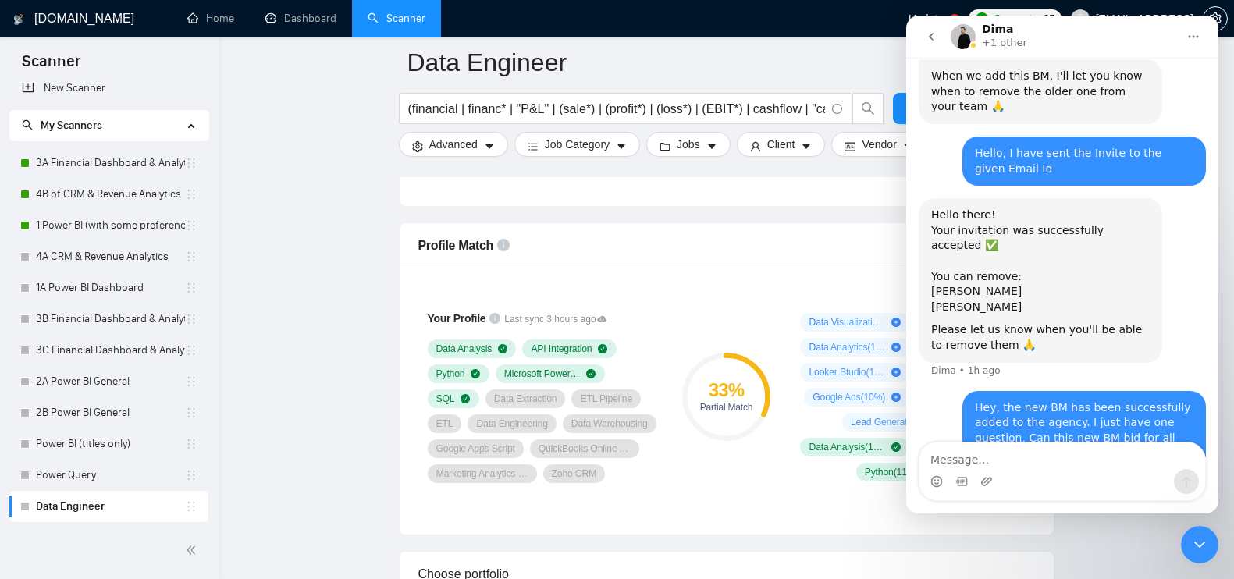
scroll to position [898, 0]
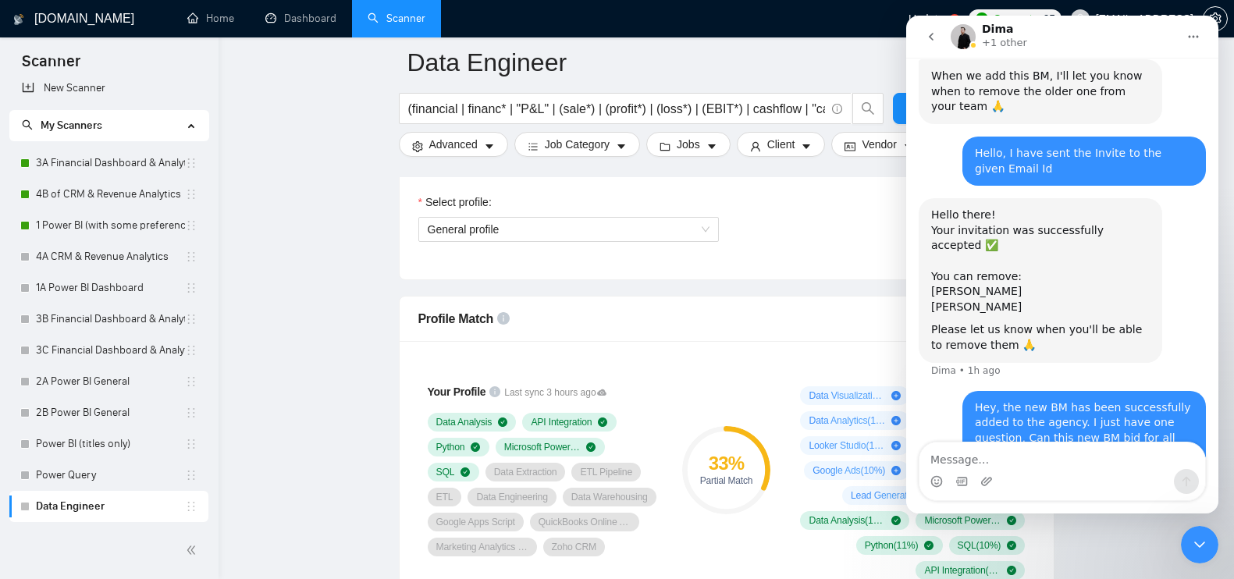
click at [1206, 547] on icon "Close Intercom Messenger" at bounding box center [1200, 545] width 19 height 19
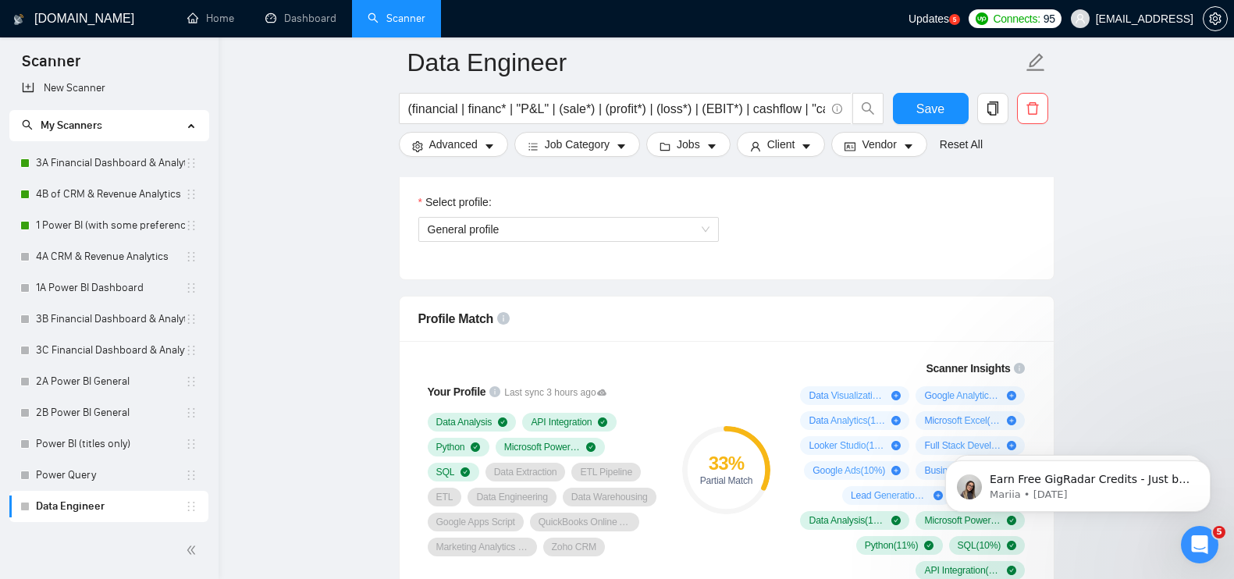
scroll to position [0, 0]
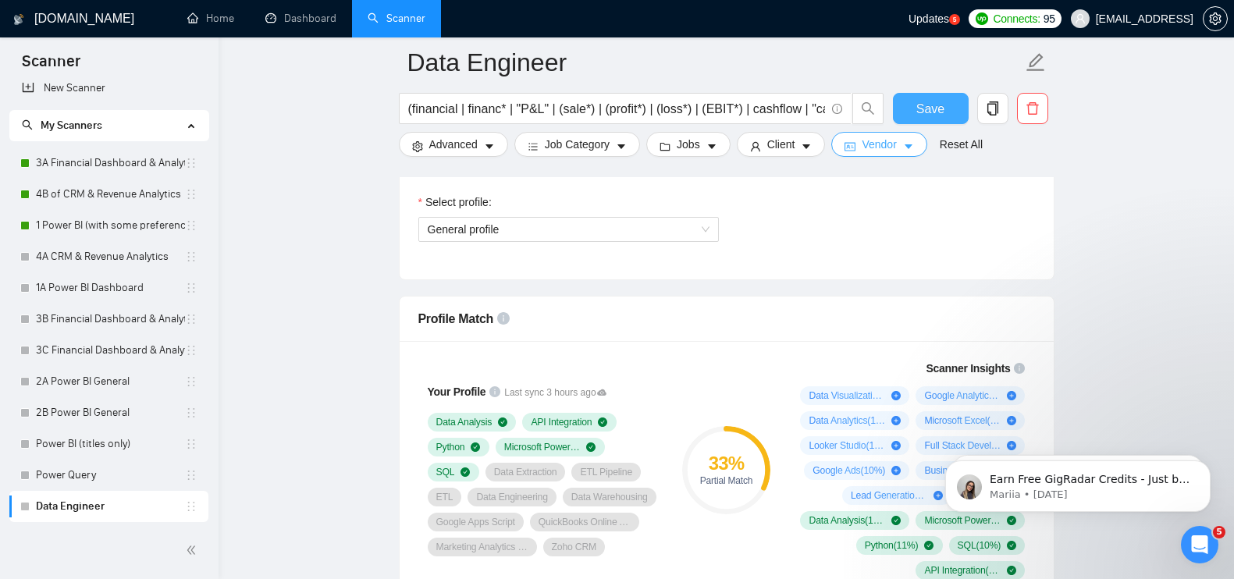
click at [951, 106] on button "Save" at bounding box center [931, 108] width 76 height 31
click at [142, 163] on link "3A Financial Dashboard & Analytics" at bounding box center [110, 163] width 149 height 31
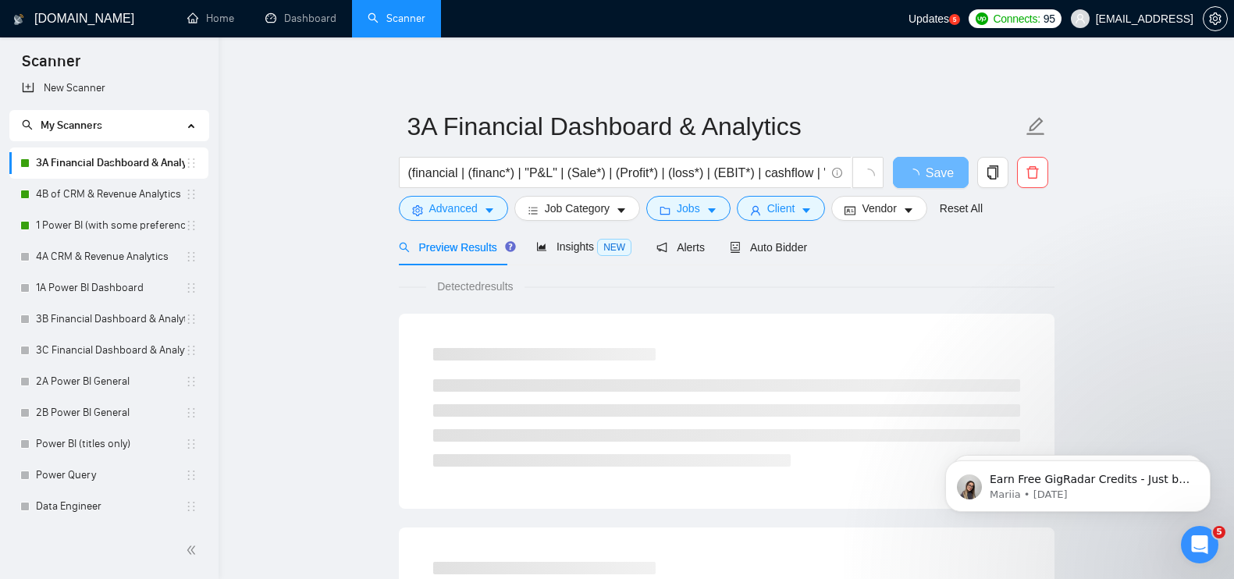
click at [142, 163] on link "3A Financial Dashboard & Analytics" at bounding box center [110, 163] width 149 height 31
click at [528, 166] on input "(financial | (financ*) | "P&L" | (Sale*) | (Profit*) | (loss*) | (EBIT*) | cash…" at bounding box center [616, 173] width 417 height 20
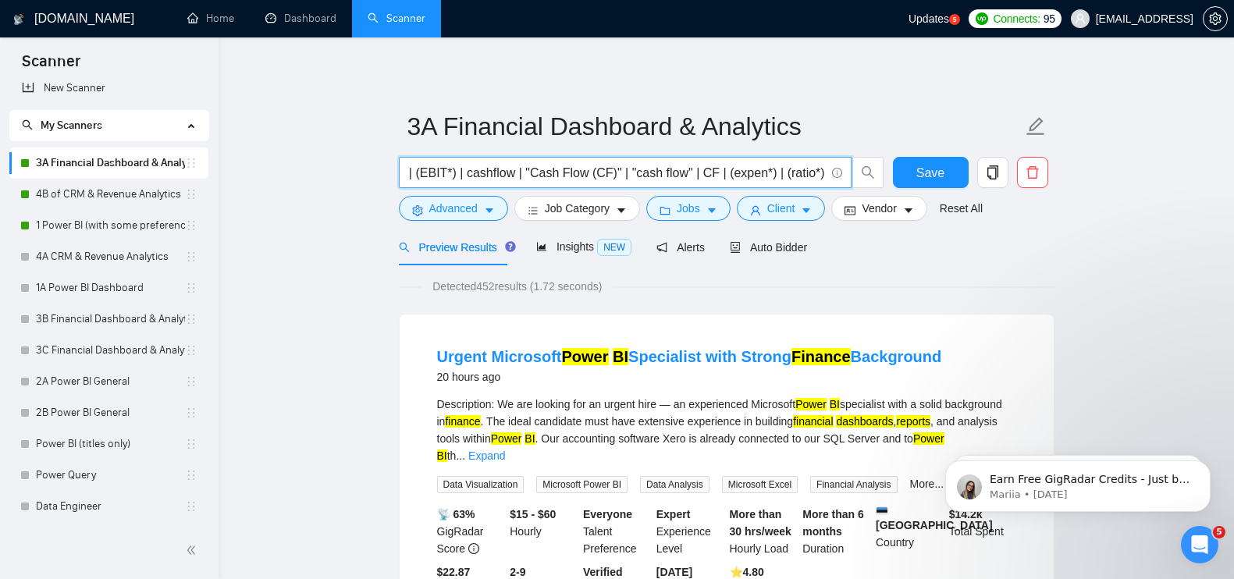
scroll to position [0, 312]
click at [600, 168] on input "(financial | (financ*) | "P&L" | (Sale*) | (Profit*) | (loss*) | (EBIT*) | cash…" at bounding box center [616, 173] width 417 height 20
click at [524, 170] on input "(financial | (financ*) | "P&L" | (Sale*) | (Profit*) | (loss*) | (EBIT*) | cash…" at bounding box center [616, 173] width 417 height 20
click at [625, 166] on input "(financial | (financ*) | "P&L" | (Sale*) | (Profit*) | (loss*) | (EBIT*) | cash…" at bounding box center [616, 173] width 417 height 20
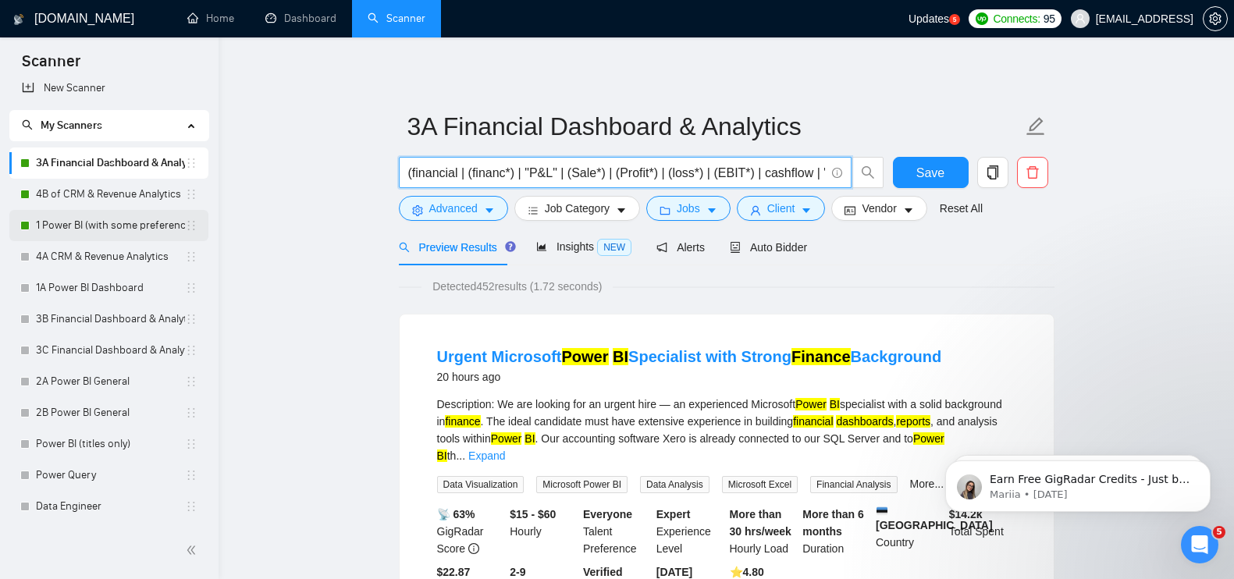
click at [67, 223] on link "1 Power BI (with some preference)" at bounding box center [110, 225] width 149 height 31
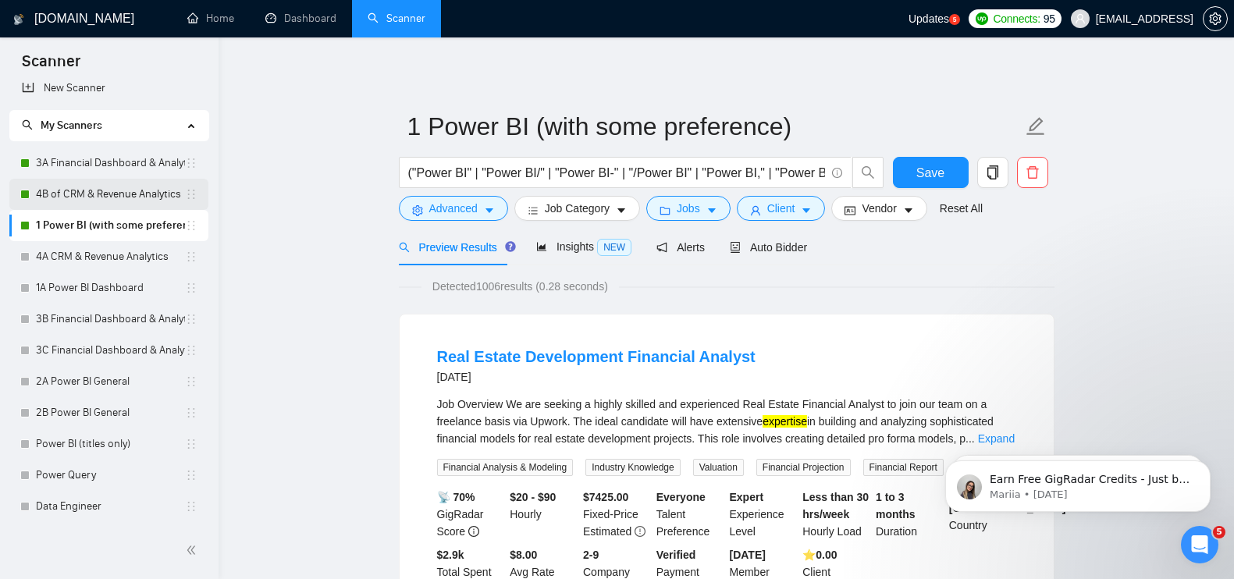
click at [111, 187] on link "4B of CRM & Revenue Analytics" at bounding box center [110, 194] width 149 height 31
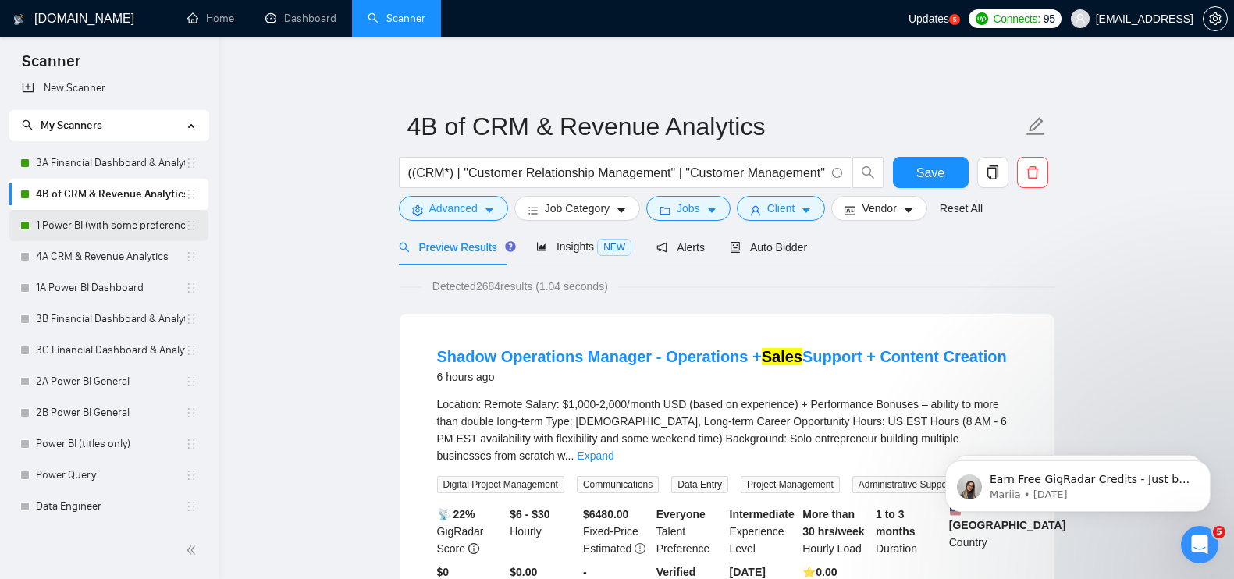
click at [61, 219] on link "1 Power BI (with some preference)" at bounding box center [110, 225] width 149 height 31
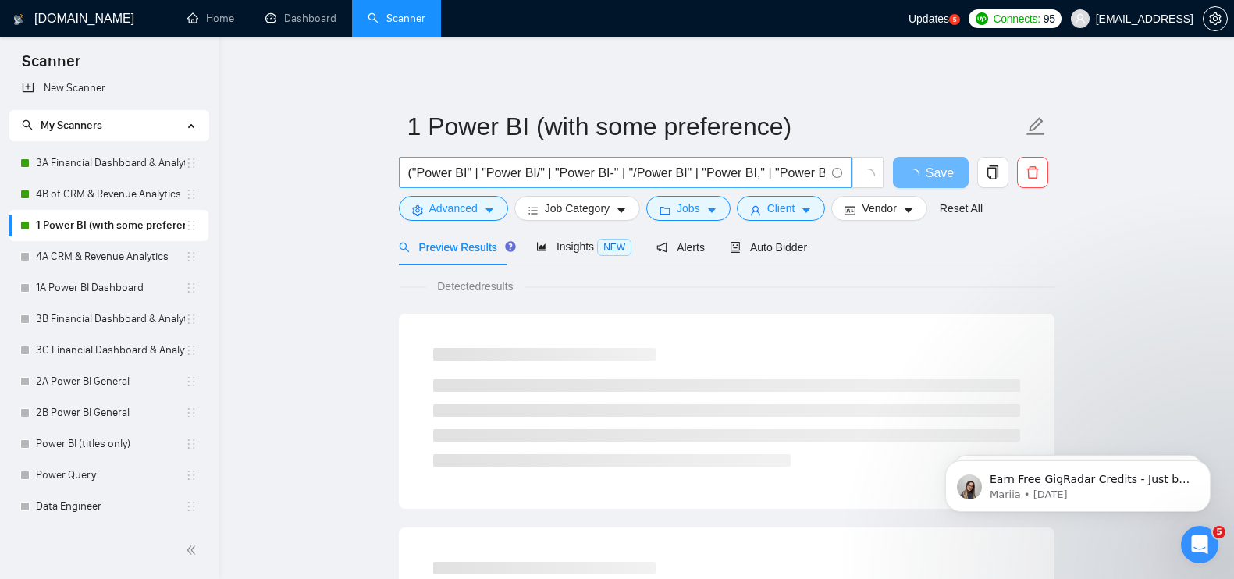
click at [513, 167] on input "("Power BI" | "Power BI/" | "Power BI-" | "/Power BI" | "Power BI," | "Power BI…" at bounding box center [616, 173] width 417 height 20
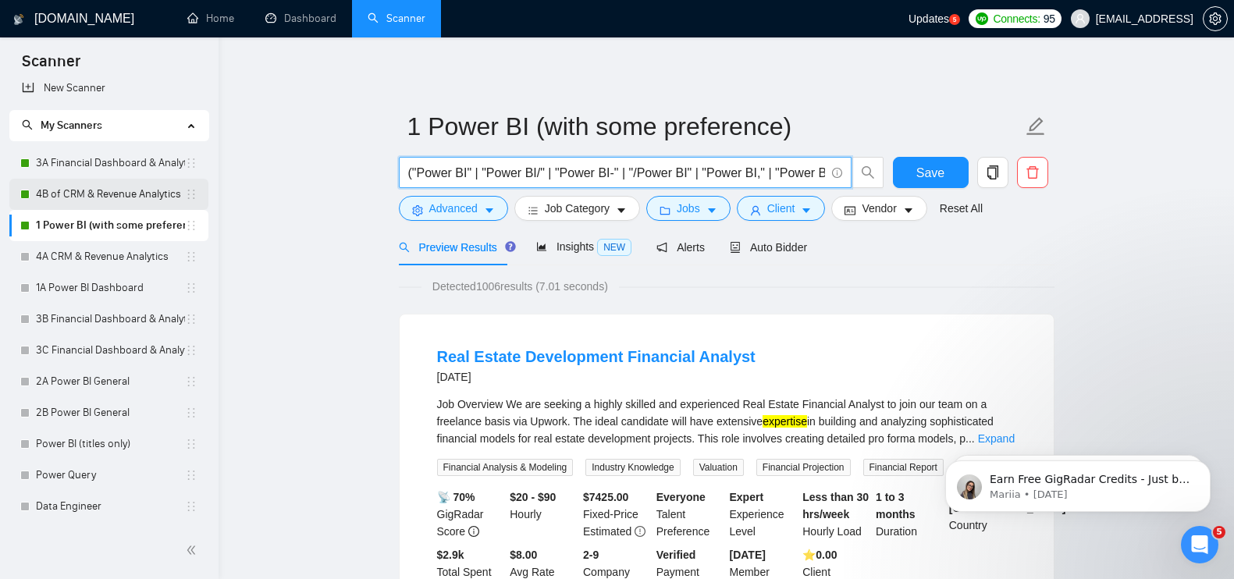
click at [80, 198] on link "4B of CRM & Revenue Analytics" at bounding box center [110, 194] width 149 height 31
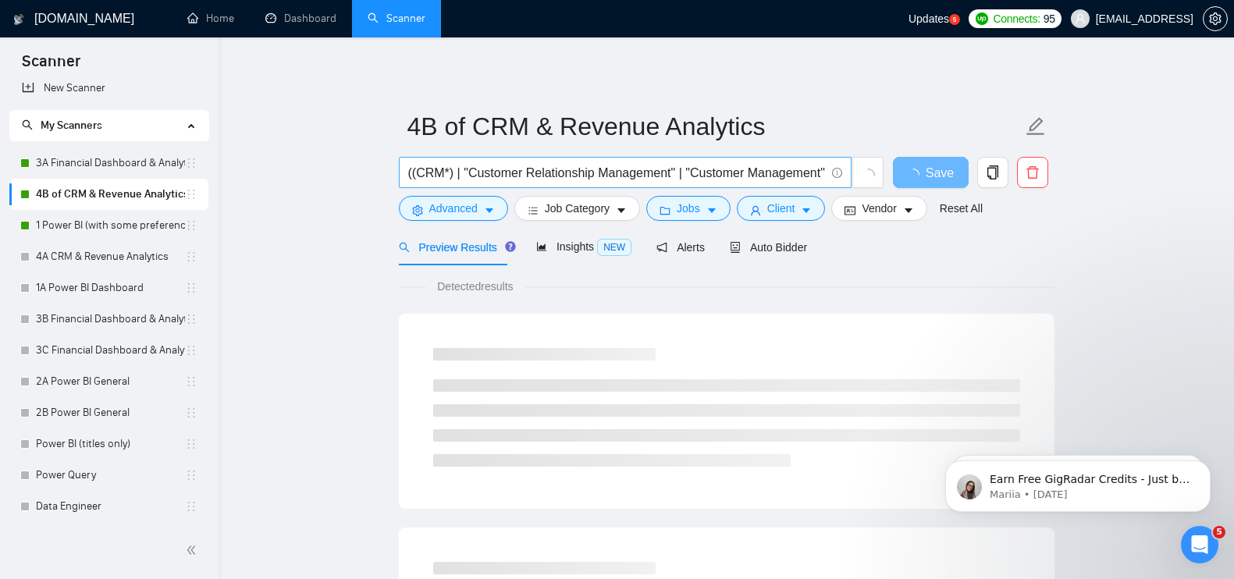
click at [557, 167] on input "((CRM*) | "Customer Relationship Management" | "Customer Management" | (revenue…" at bounding box center [616, 173] width 417 height 20
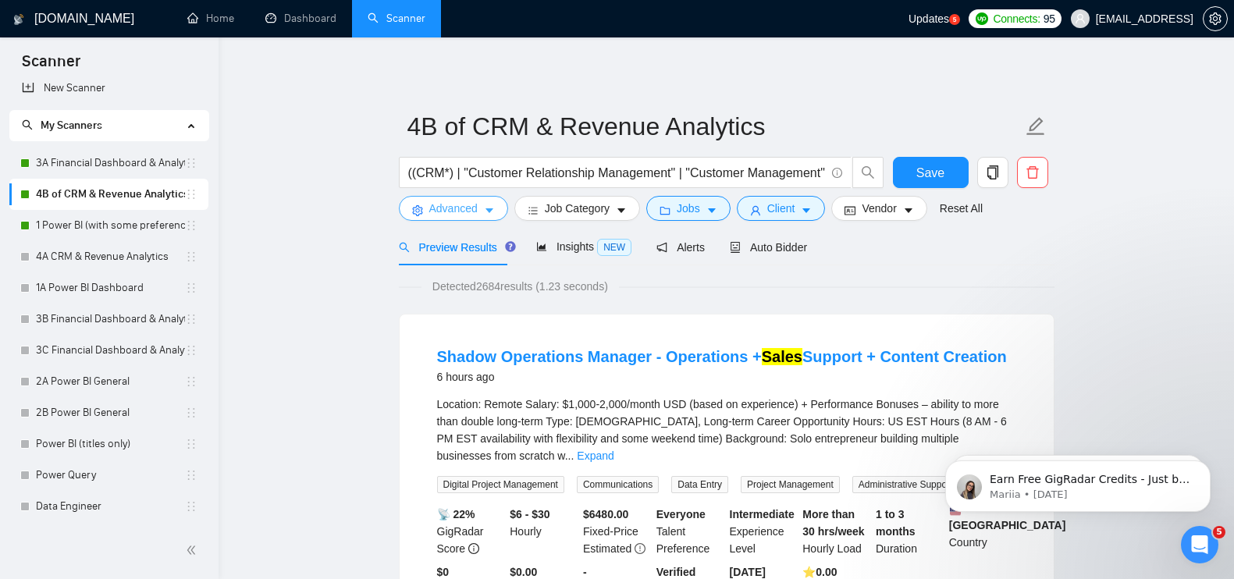
click at [489, 212] on icon "caret-down" at bounding box center [490, 211] width 8 height 5
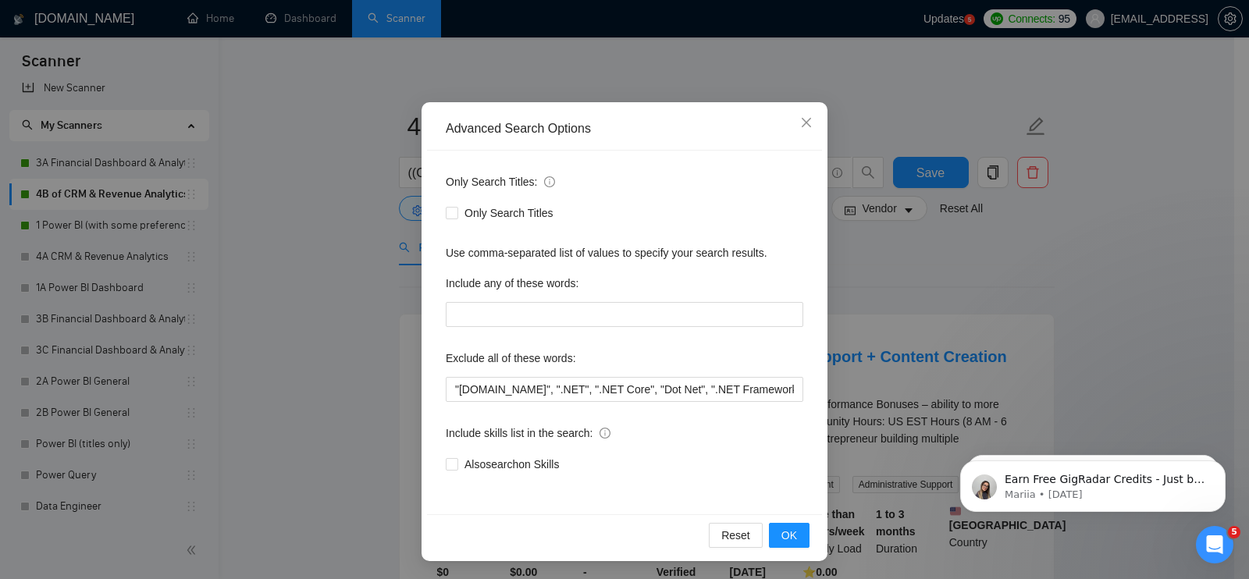
scroll to position [70, 0]
click at [806, 121] on span "Close" at bounding box center [806, 122] width 42 height 42
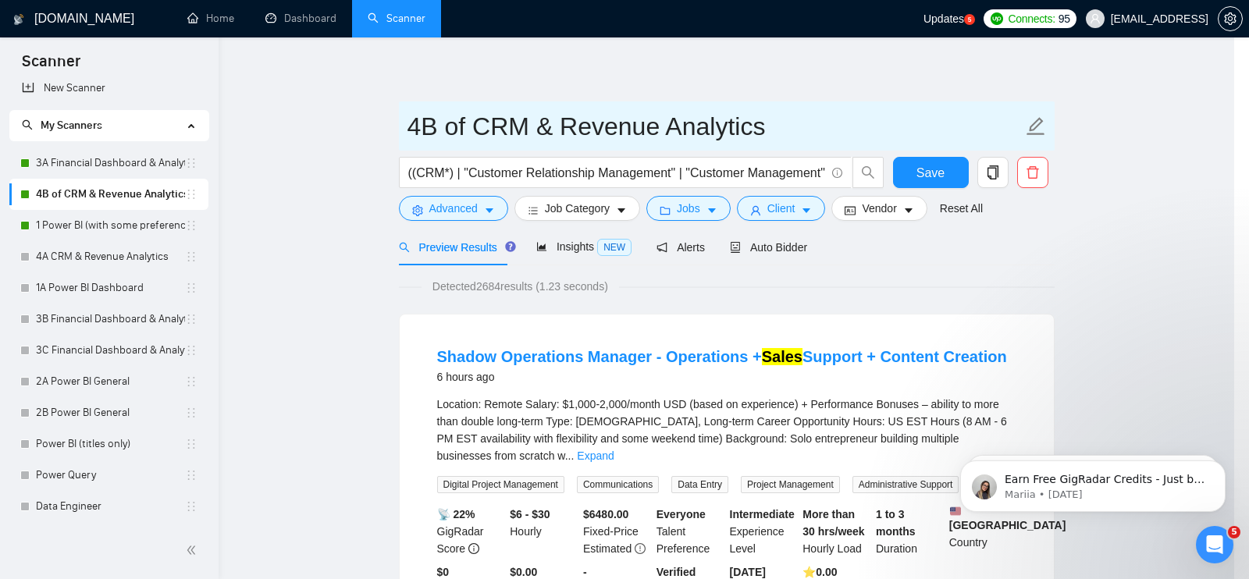
scroll to position [0, 0]
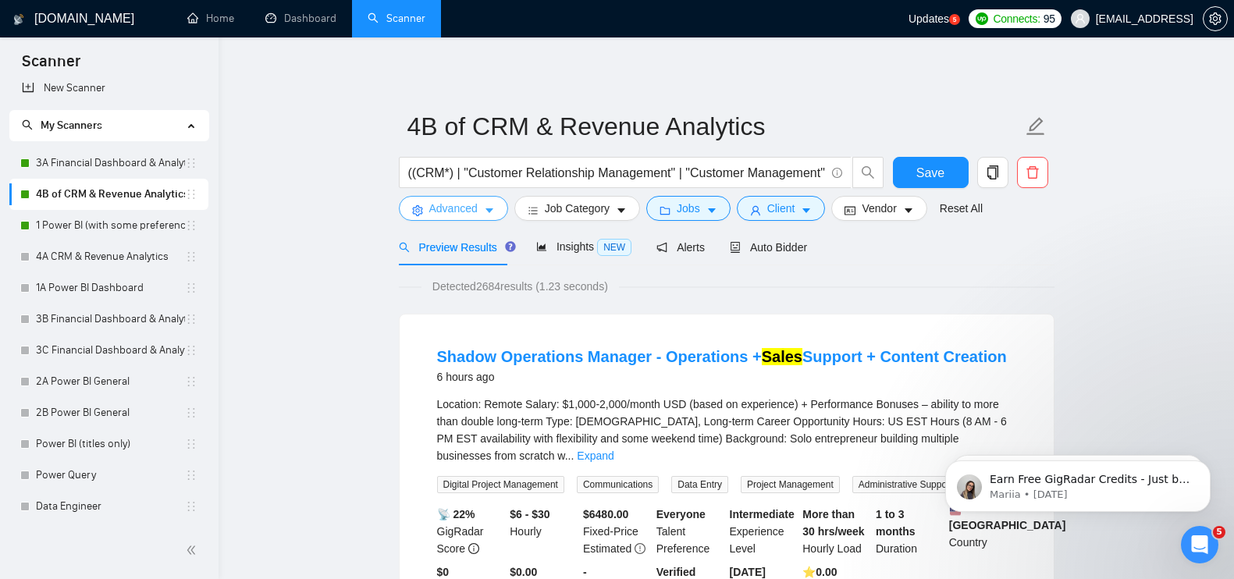
click at [475, 204] on span "Advanced" at bounding box center [453, 208] width 48 height 17
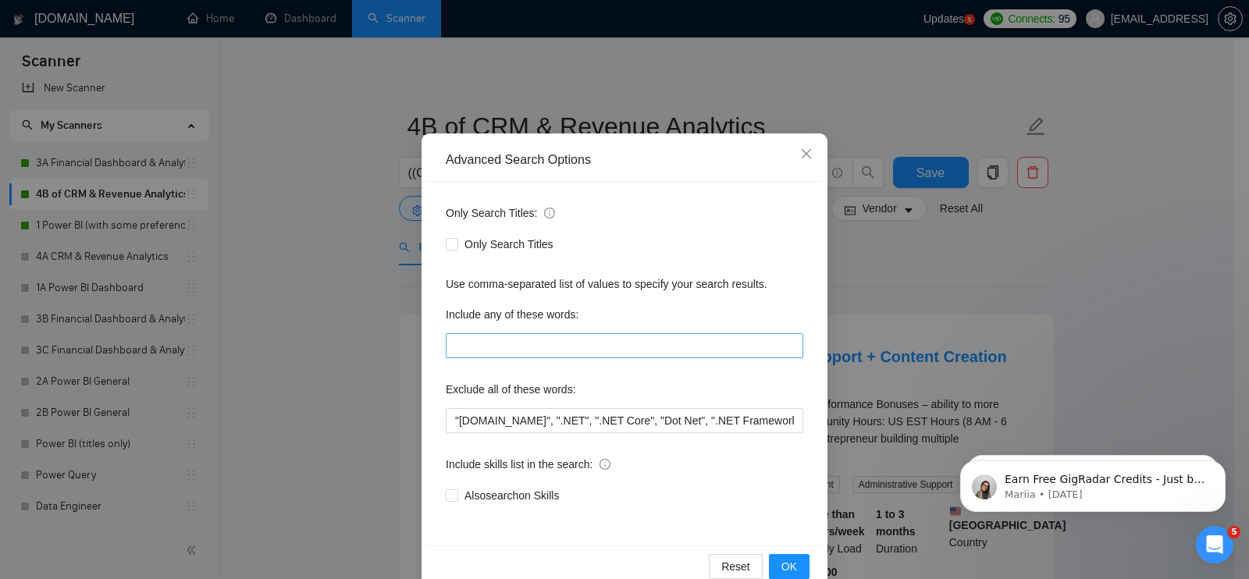
scroll to position [70, 0]
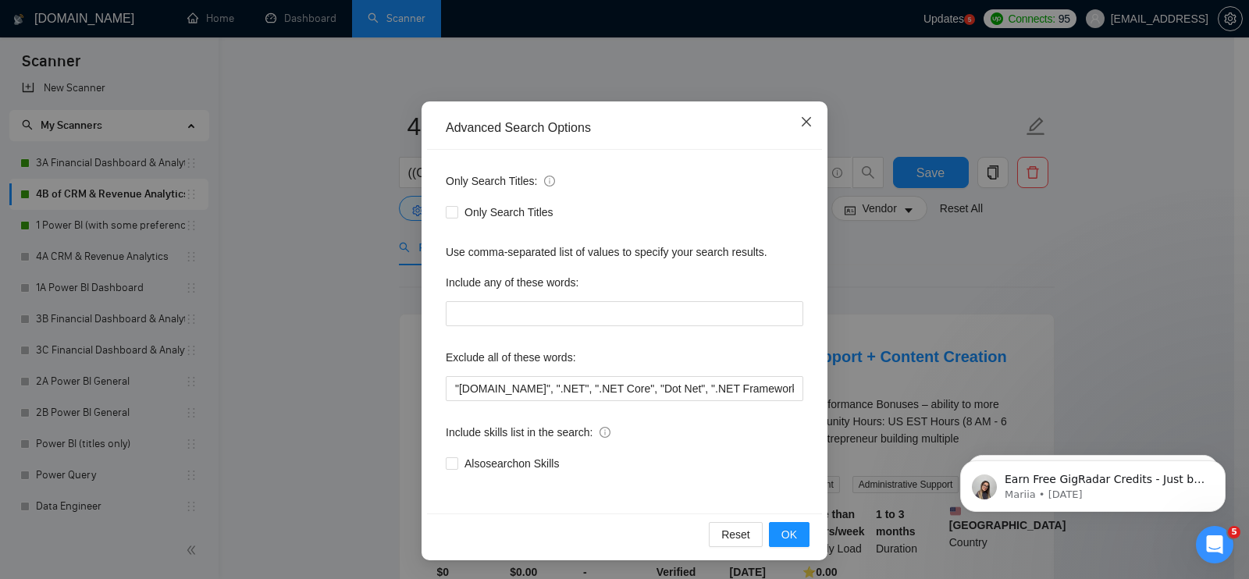
click at [800, 123] on icon "close" at bounding box center [806, 122] width 12 height 12
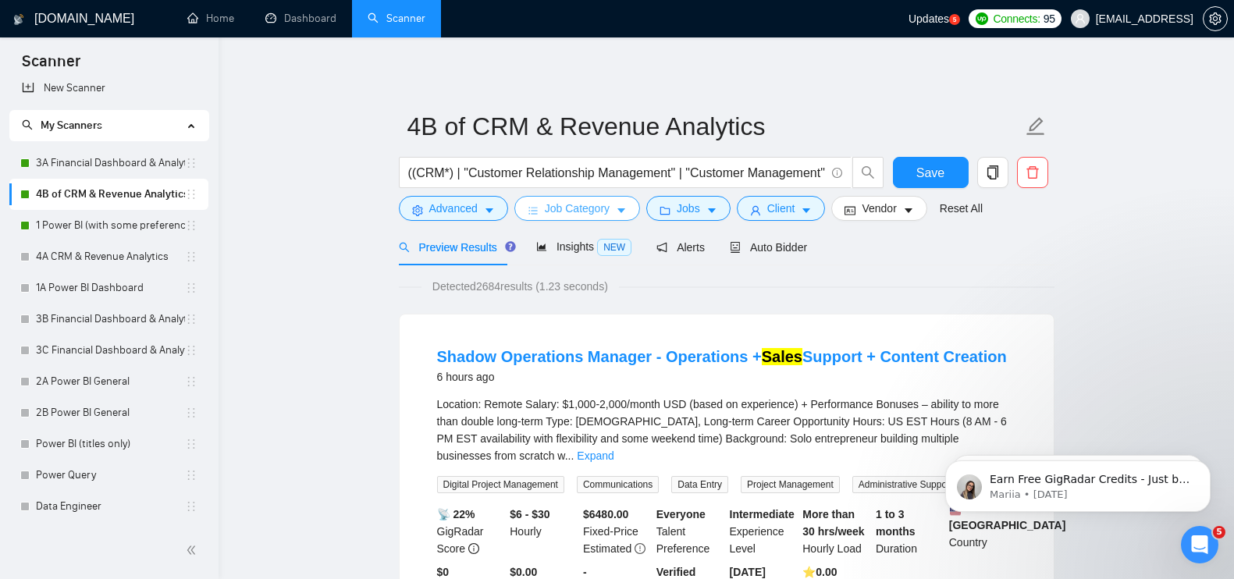
click at [606, 208] on span "Job Category" at bounding box center [577, 208] width 65 height 17
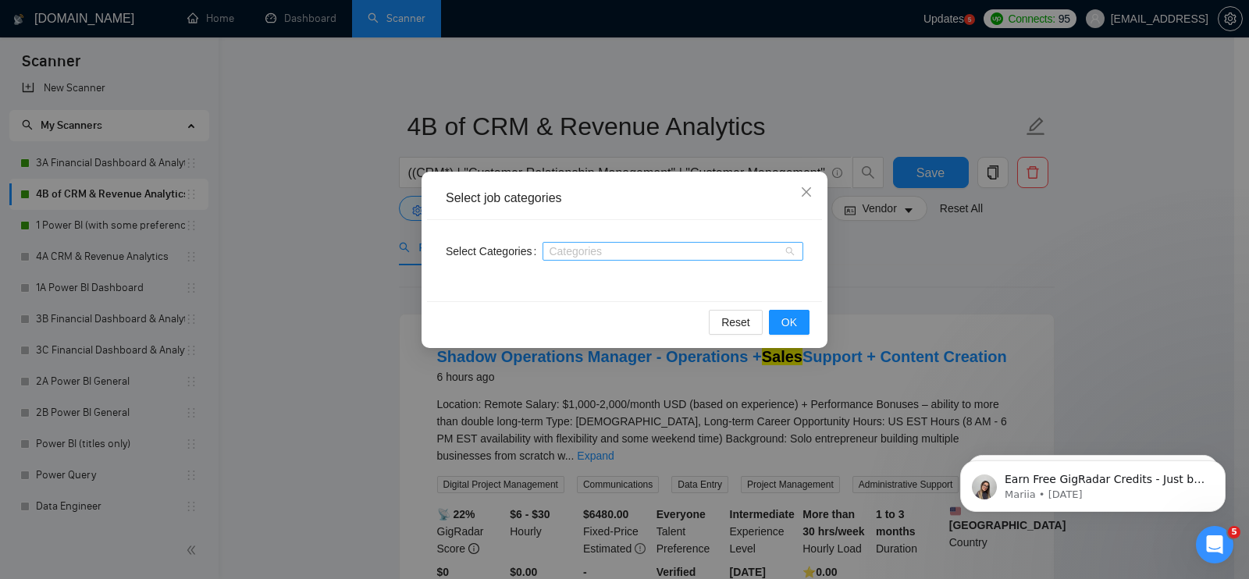
click at [657, 247] on div at bounding box center [665, 251] width 237 height 12
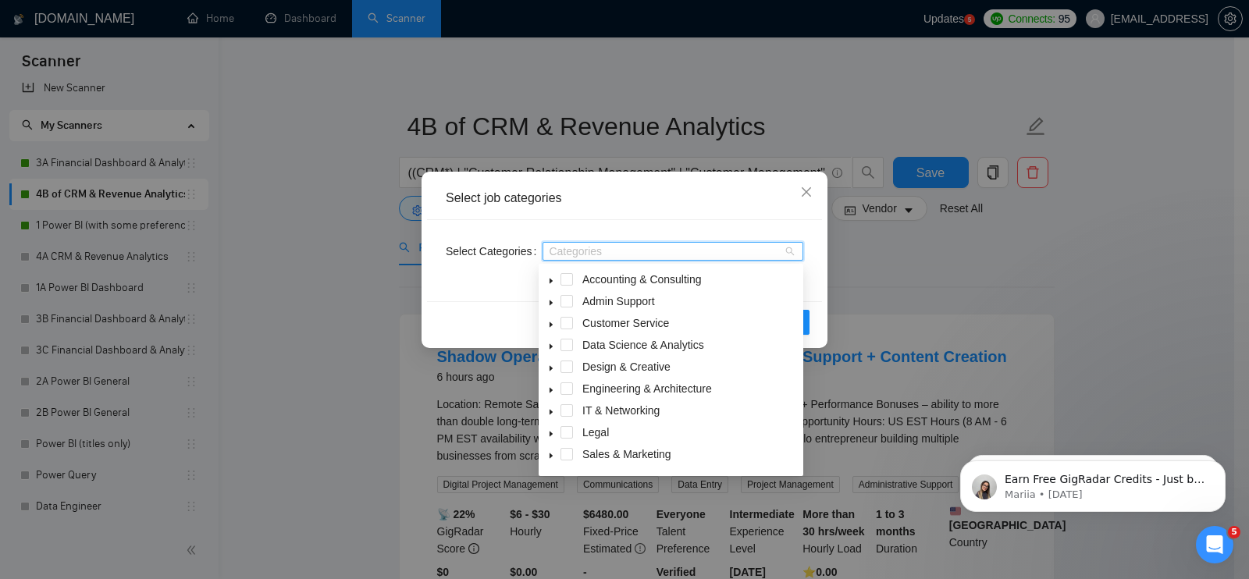
click at [554, 349] on icon "caret-down" at bounding box center [551, 347] width 8 height 8
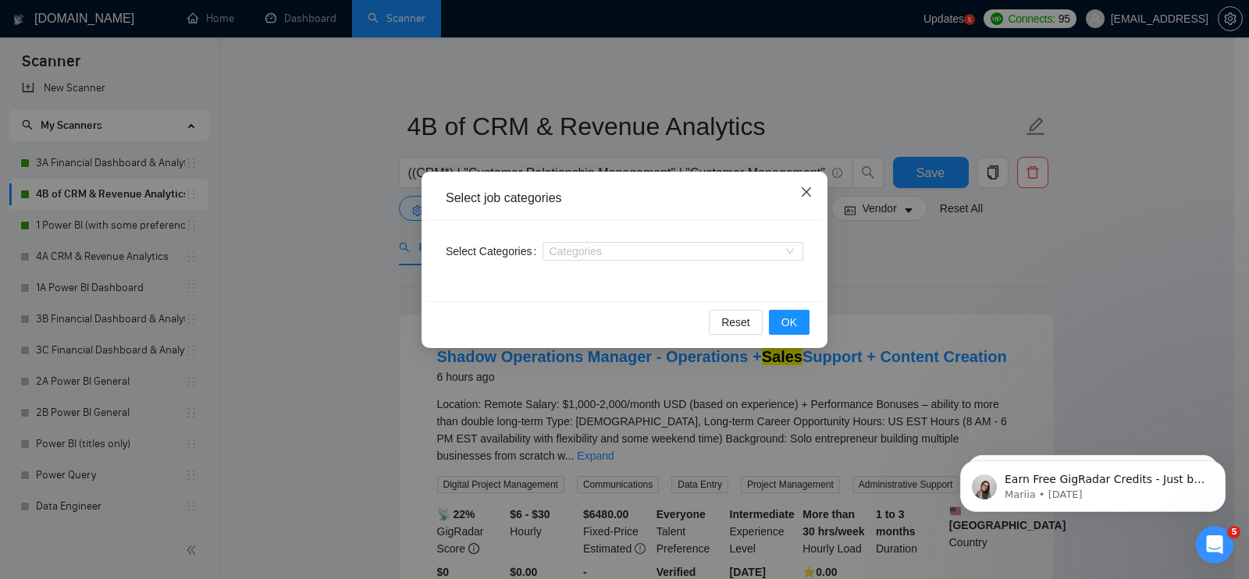
click at [810, 192] on icon "close" at bounding box center [806, 192] width 12 height 12
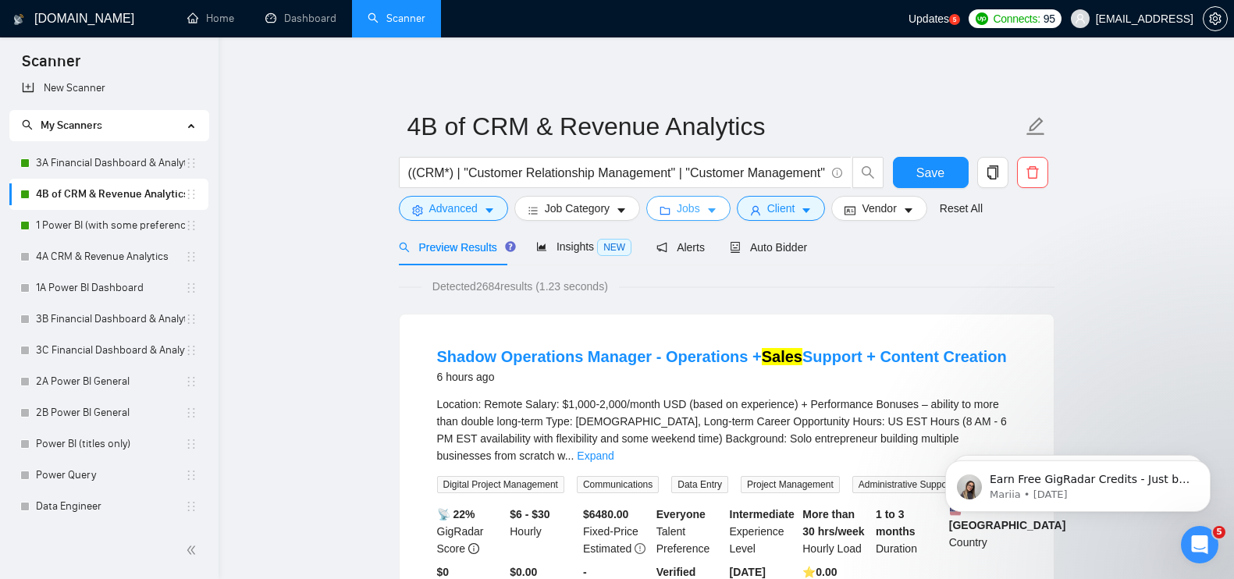
click at [701, 210] on button "Jobs" at bounding box center [688, 208] width 84 height 25
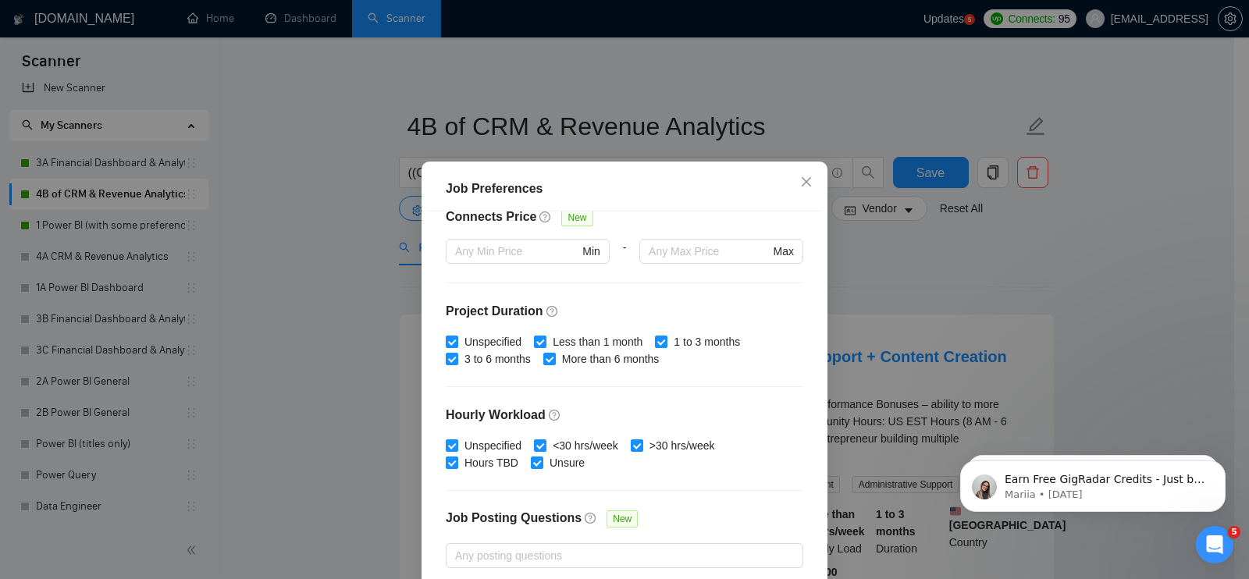
scroll to position [475, 0]
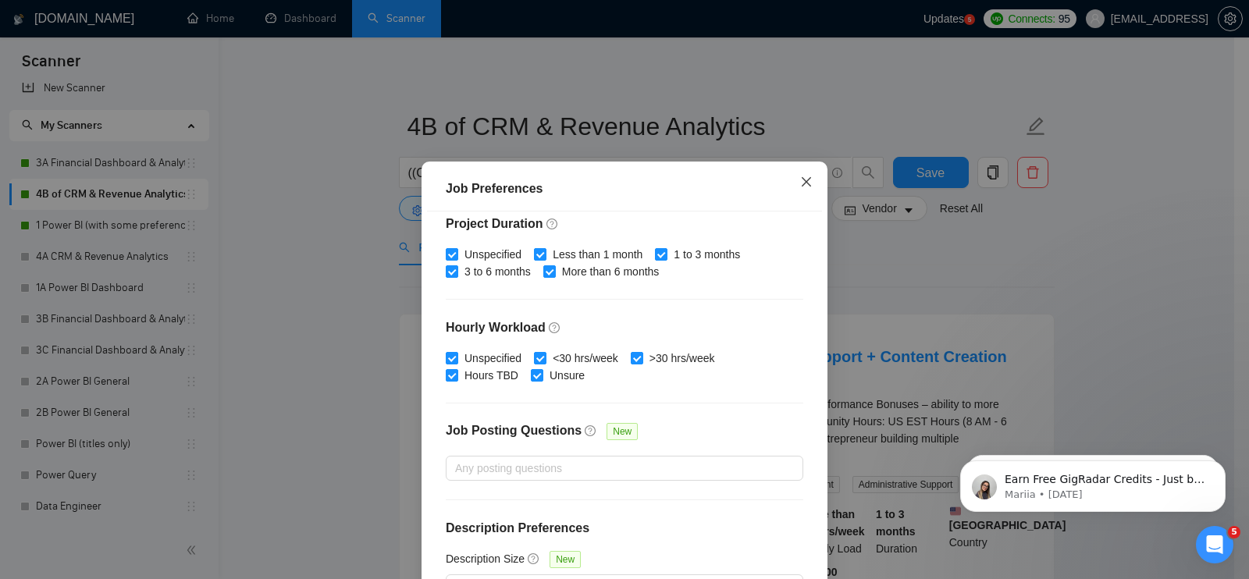
click at [803, 174] on span "Close" at bounding box center [806, 183] width 42 height 42
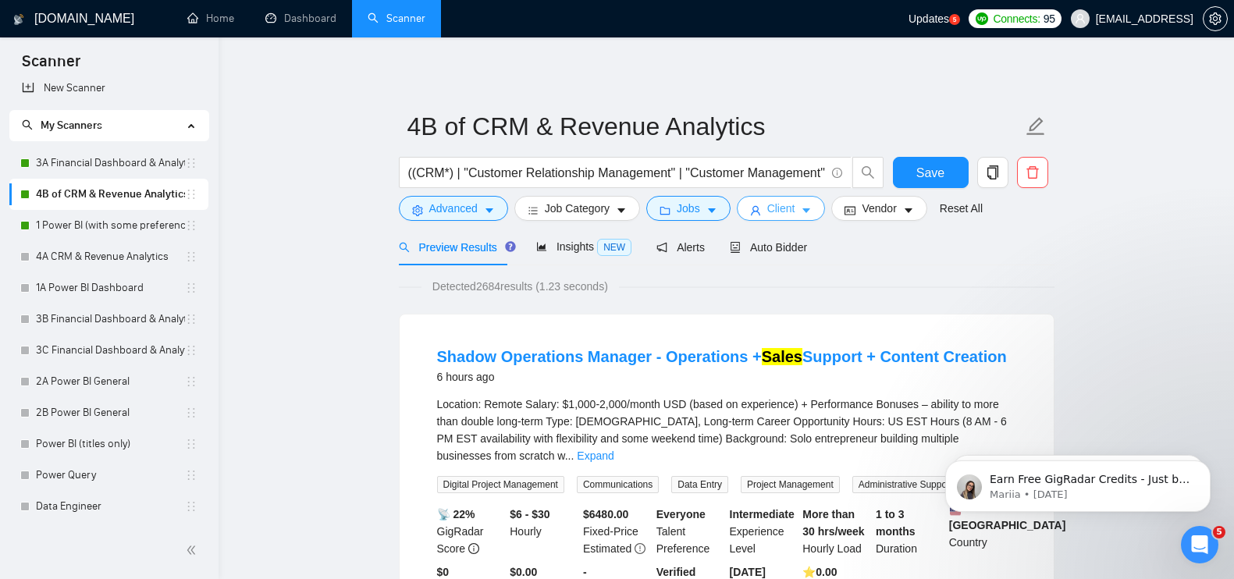
click at [800, 203] on button "Client" at bounding box center [781, 208] width 89 height 25
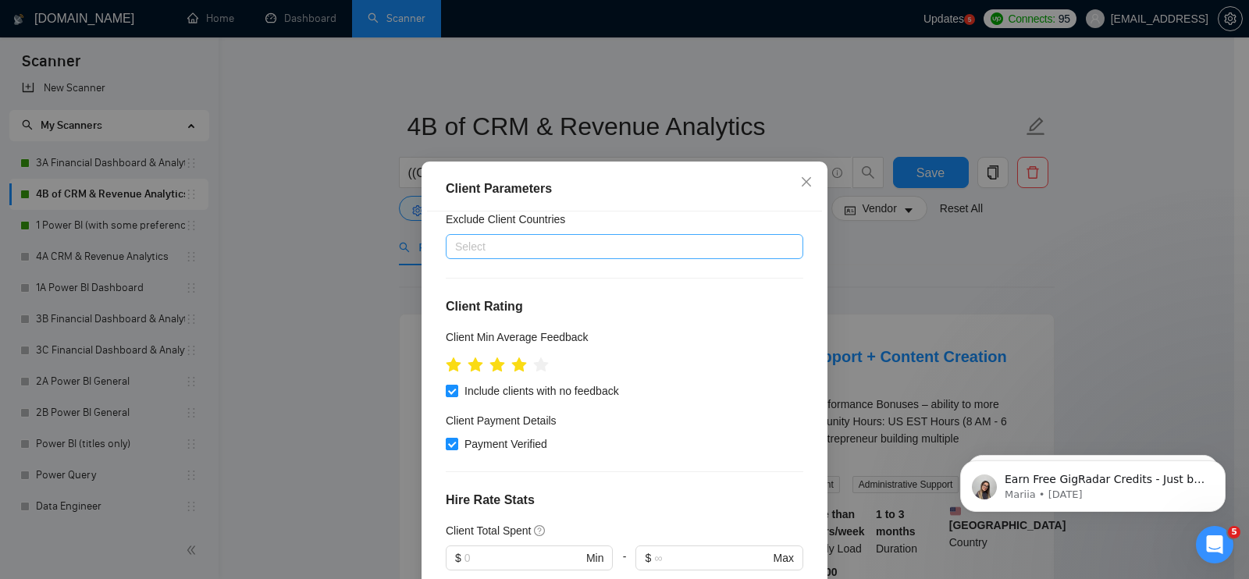
scroll to position [566, 0]
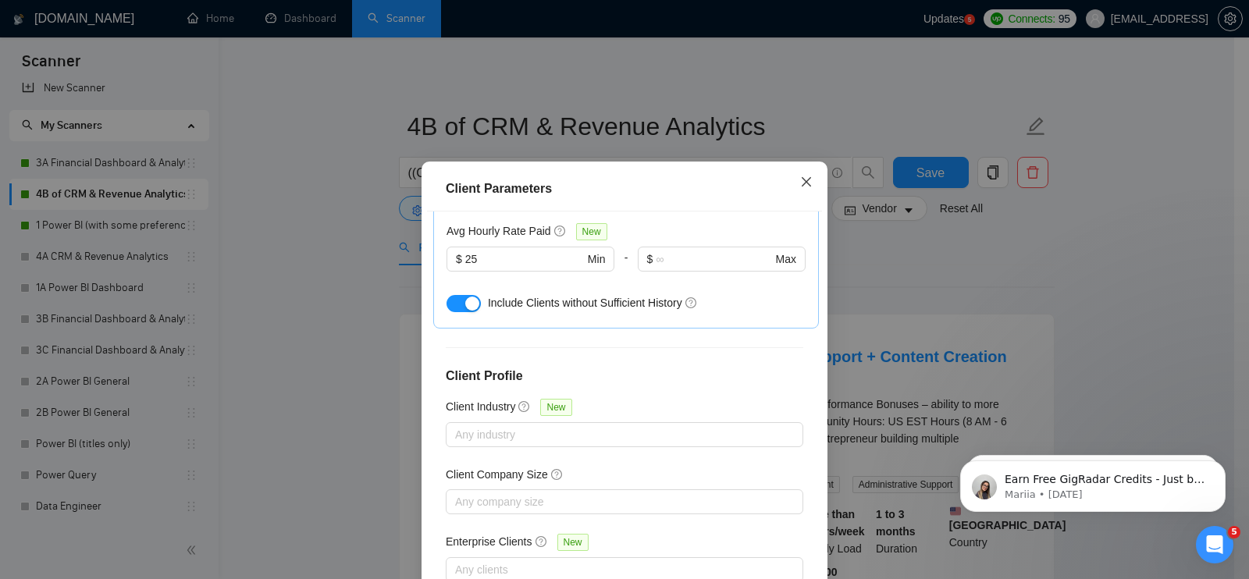
click at [792, 200] on span "Close" at bounding box center [806, 183] width 42 height 42
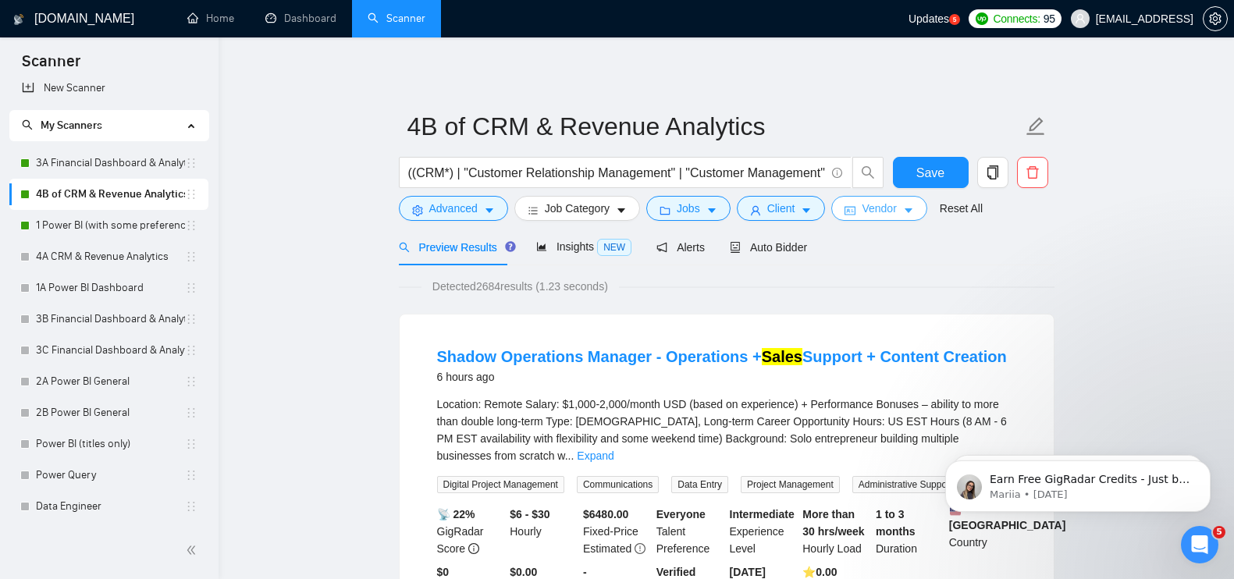
click at [862, 209] on span "Vendor" at bounding box center [879, 208] width 34 height 17
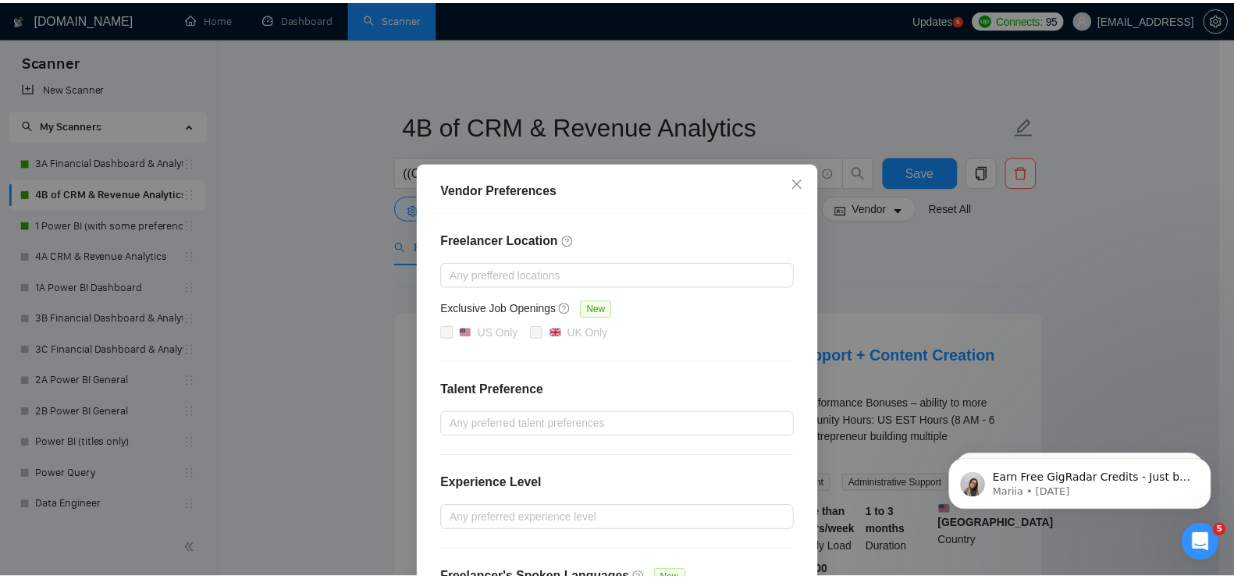
scroll to position [0, 0]
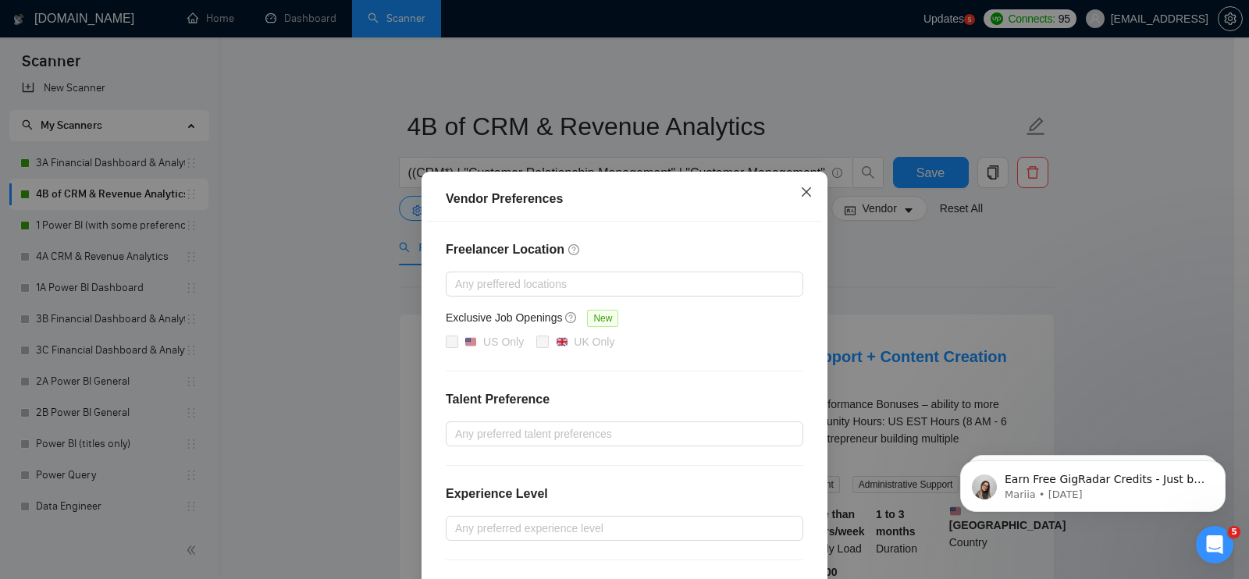
click at [800, 187] on icon "close" at bounding box center [806, 192] width 12 height 12
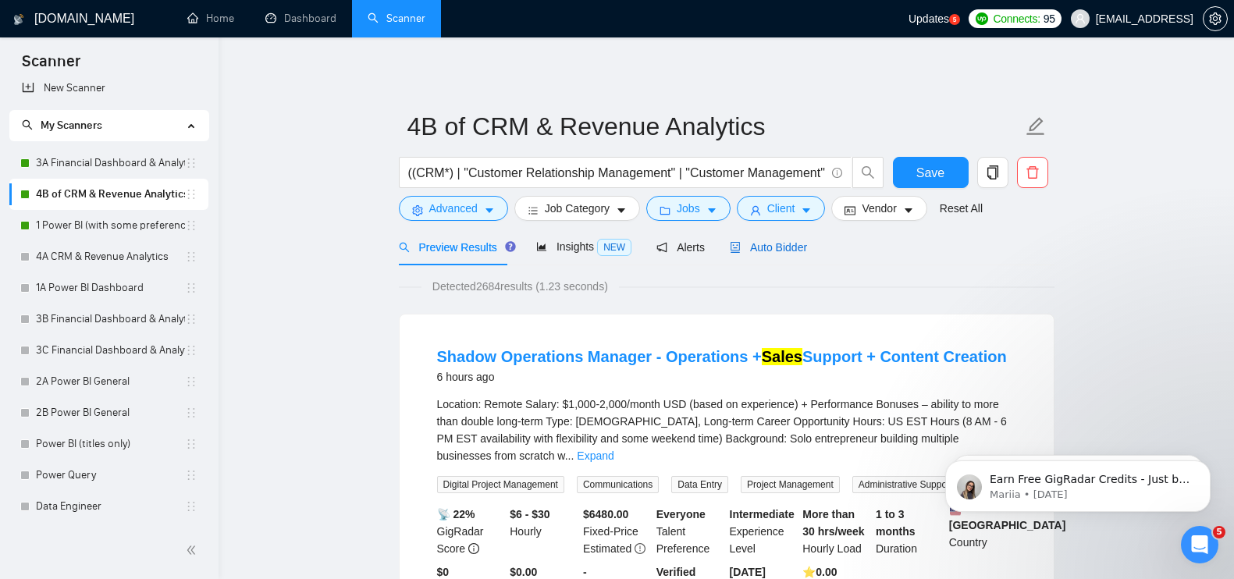
click at [754, 241] on span "Auto Bidder" at bounding box center [768, 247] width 77 height 12
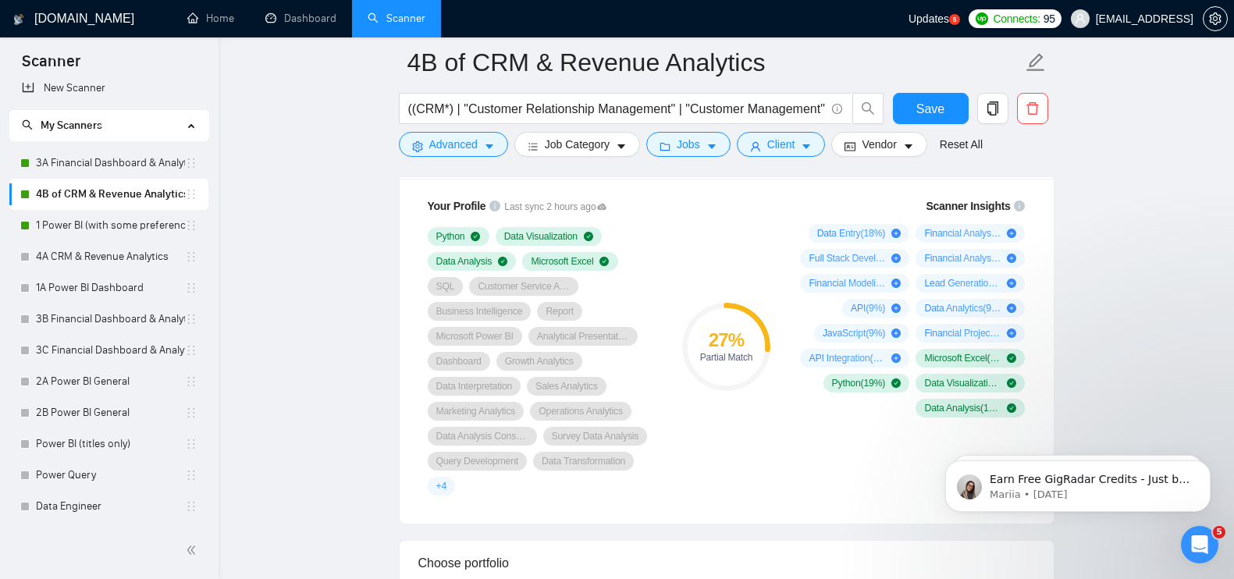
scroll to position [1048, 0]
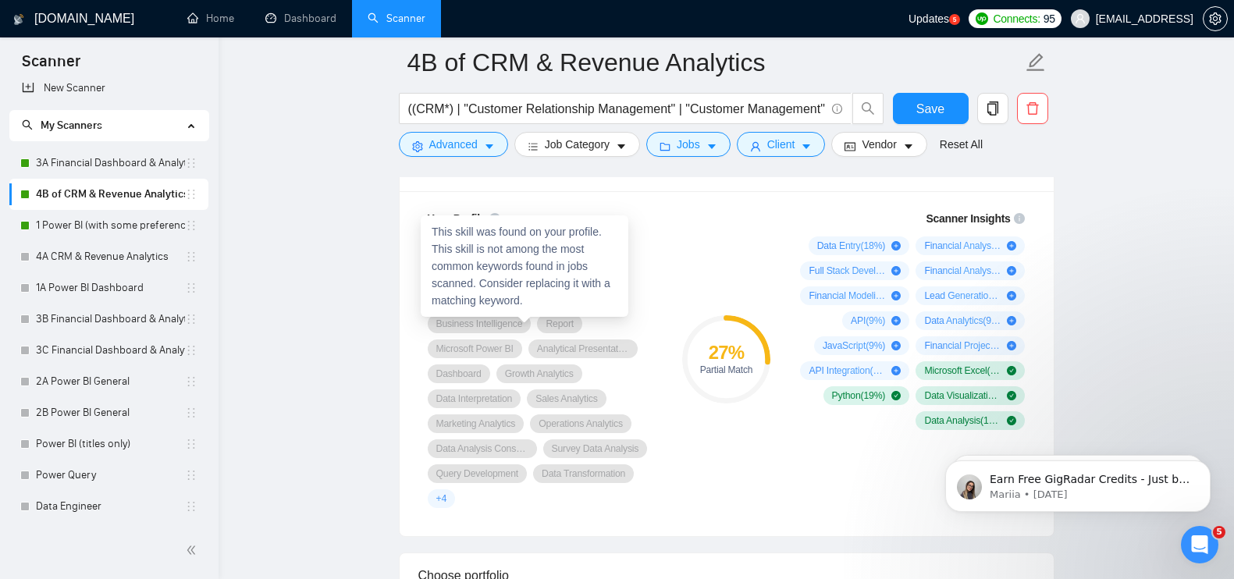
click at [514, 343] on span "Microsoft Power BI" at bounding box center [474, 349] width 77 height 12
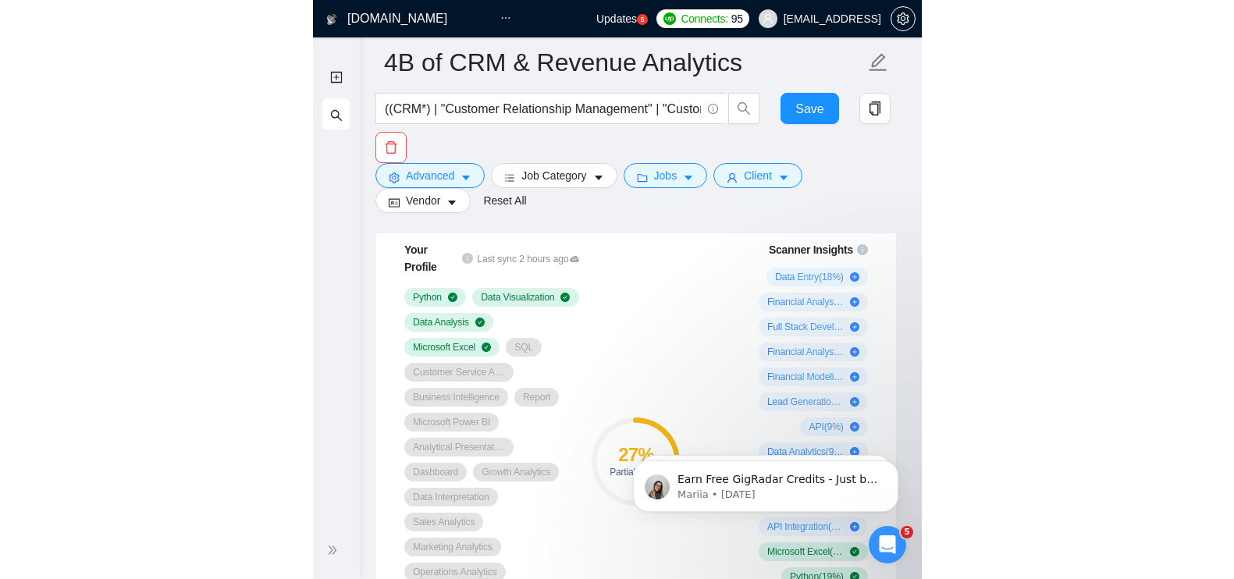
scroll to position [1087, 0]
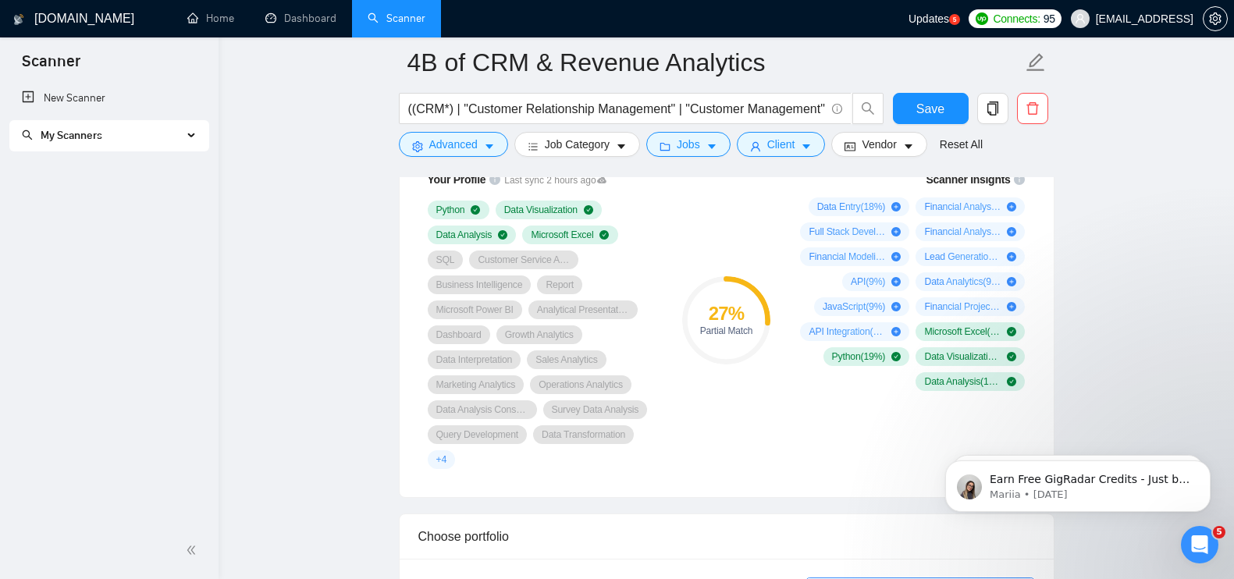
click at [136, 136] on span "My Scanners" at bounding box center [102, 135] width 161 height 31
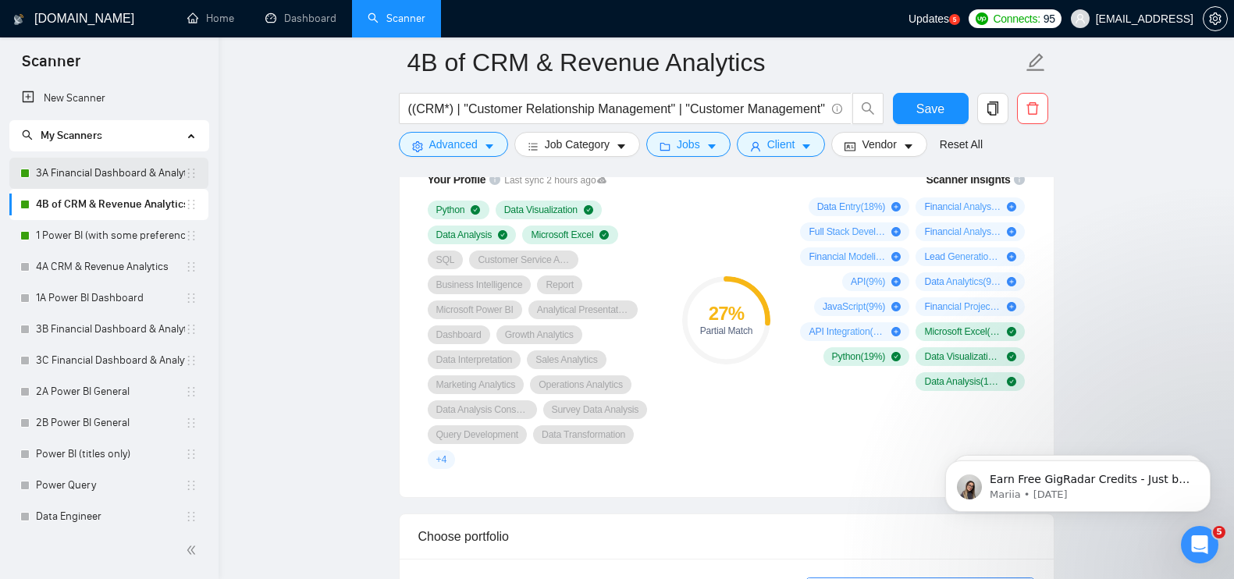
click at [87, 180] on link "3A Financial Dashboard & Analytics" at bounding box center [110, 173] width 149 height 31
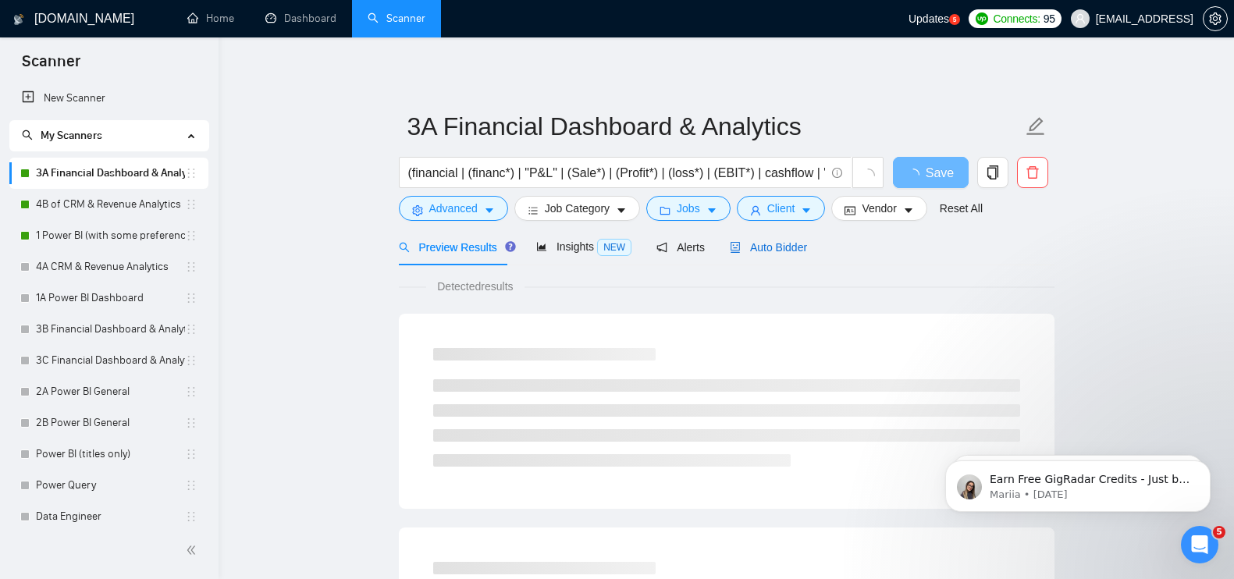
click at [748, 248] on span "Auto Bidder" at bounding box center [768, 247] width 77 height 12
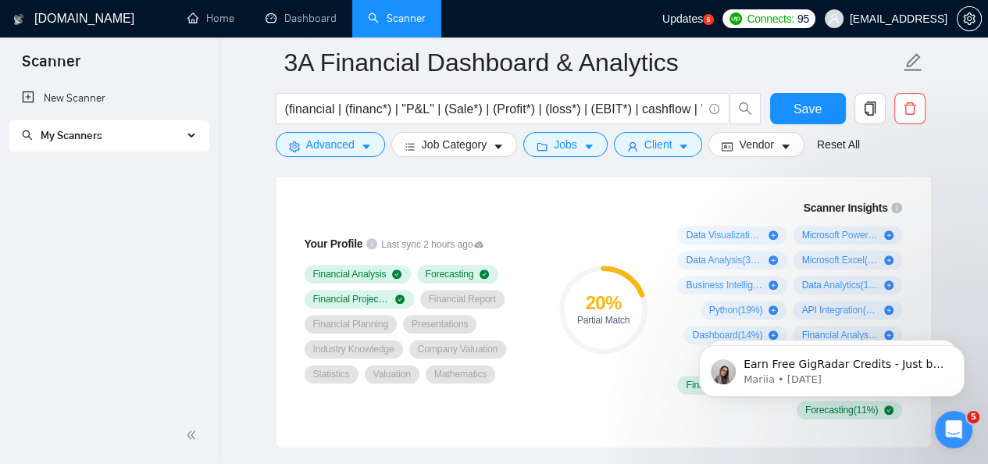
scroll to position [1054, 0]
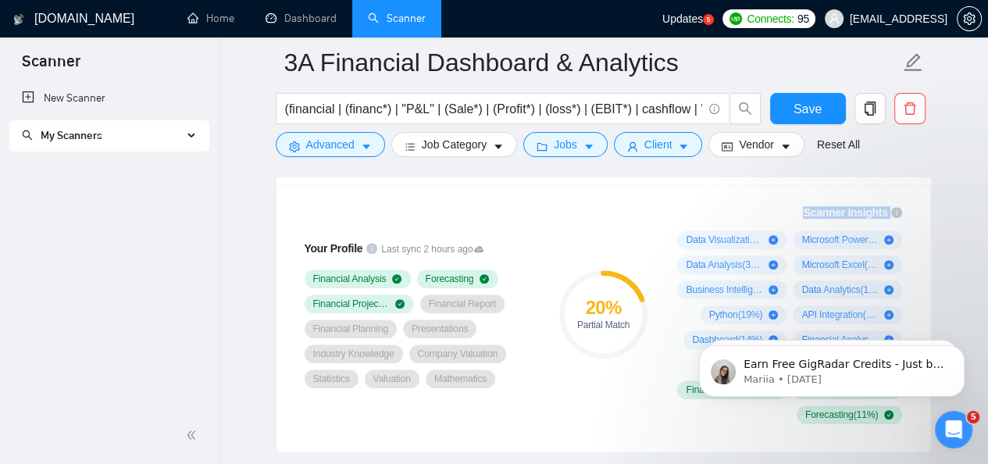
drag, startPoint x: 1327, startPoint y: 541, endPoint x: 751, endPoint y: 316, distance: 618.5
click at [603, 220] on div "20 % Partial Match" at bounding box center [602, 313] width 105 height 239
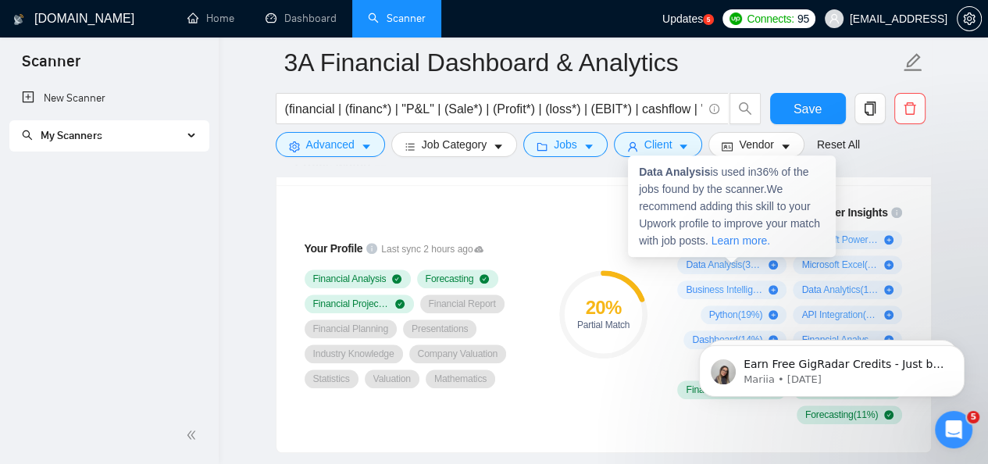
drag, startPoint x: 685, startPoint y: 238, endPoint x: 769, endPoint y: 269, distance: 89.9
click at [769, 269] on div "Data Visualization ( 42 %) Microsoft Power BI ( 39 %) Data Analysis ( 36 %) Mic…" at bounding box center [786, 327] width 231 height 194
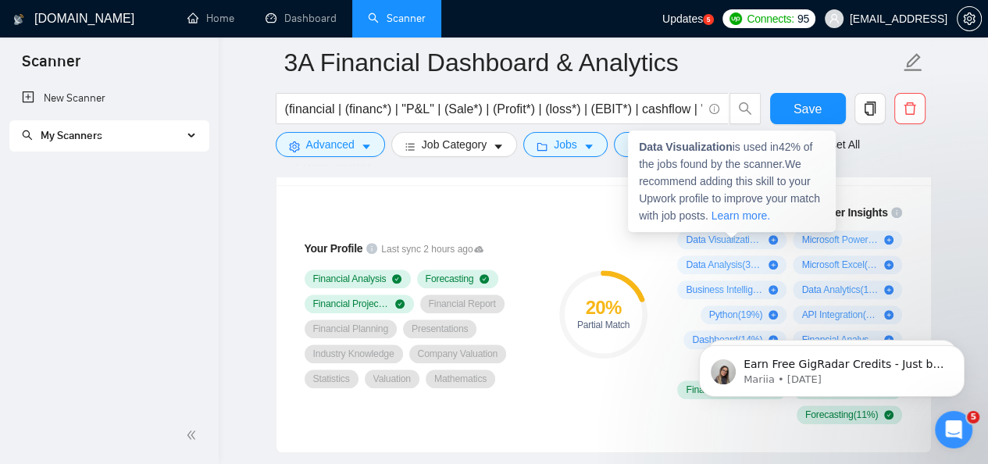
click at [768, 238] on icon "plus-circle" at bounding box center [772, 239] width 9 height 9
click at [773, 238] on icon "plus-circle" at bounding box center [772, 239] width 9 height 9
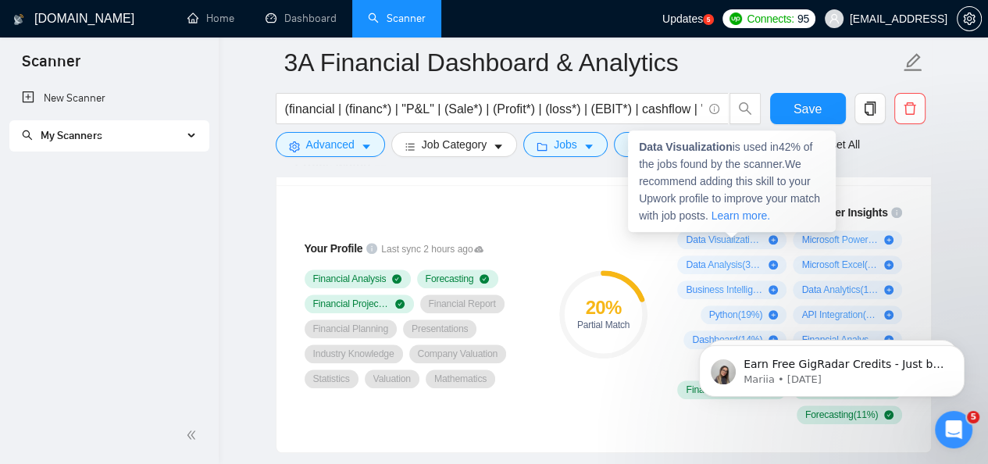
click at [770, 240] on icon "plus-circle" at bounding box center [772, 239] width 9 height 9
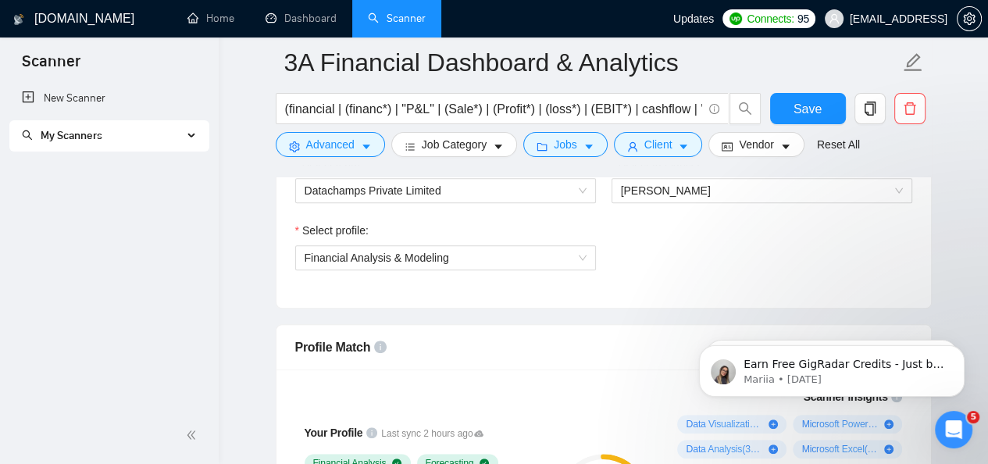
scroll to position [849, 0]
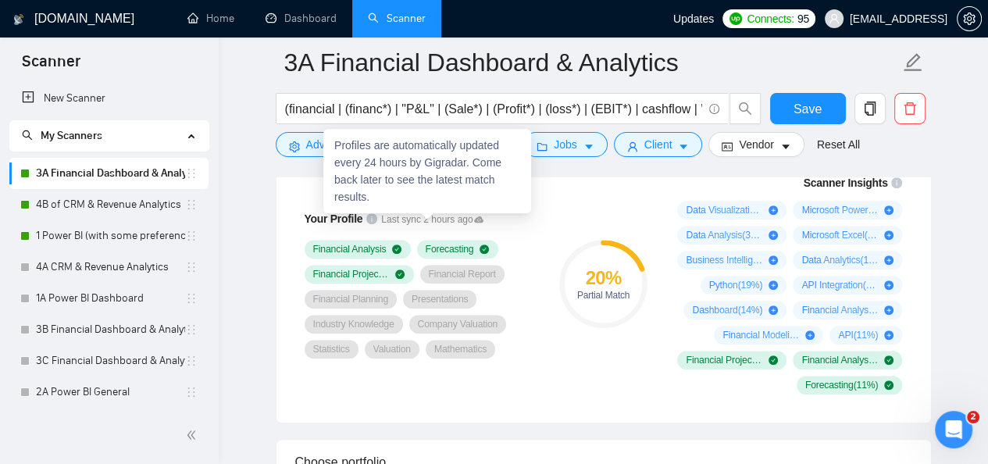
click at [474, 217] on icon at bounding box center [478, 218] width 9 height 6
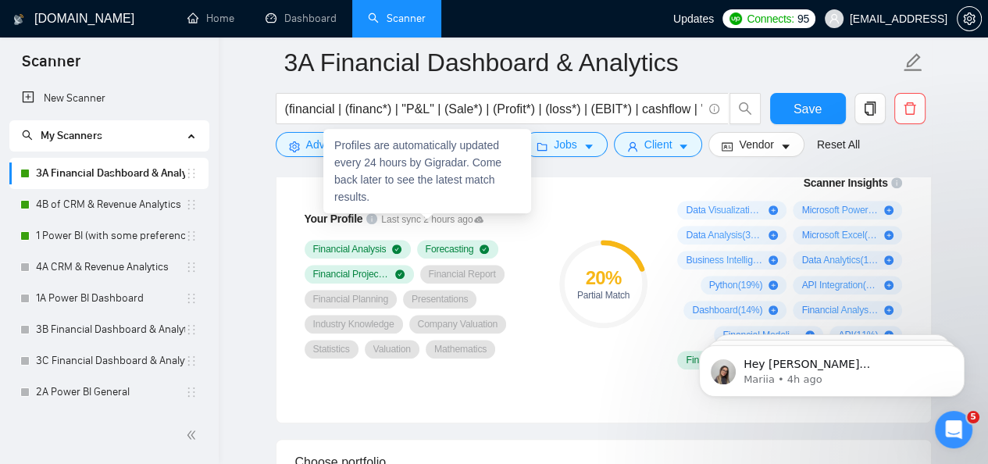
click at [474, 217] on icon at bounding box center [478, 218] width 9 height 6
click at [474, 218] on icon at bounding box center [478, 218] width 9 height 6
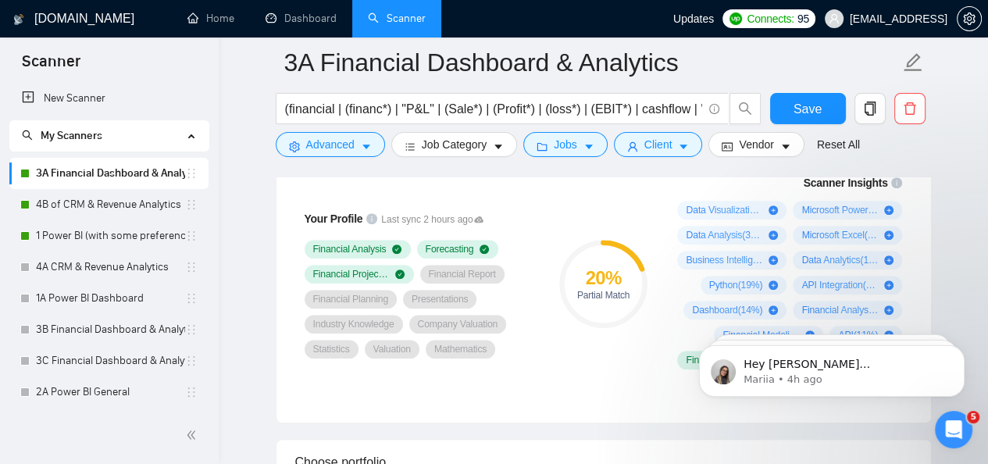
click at [944, 422] on div "Open Intercom Messenger" at bounding box center [954, 430] width 52 height 52
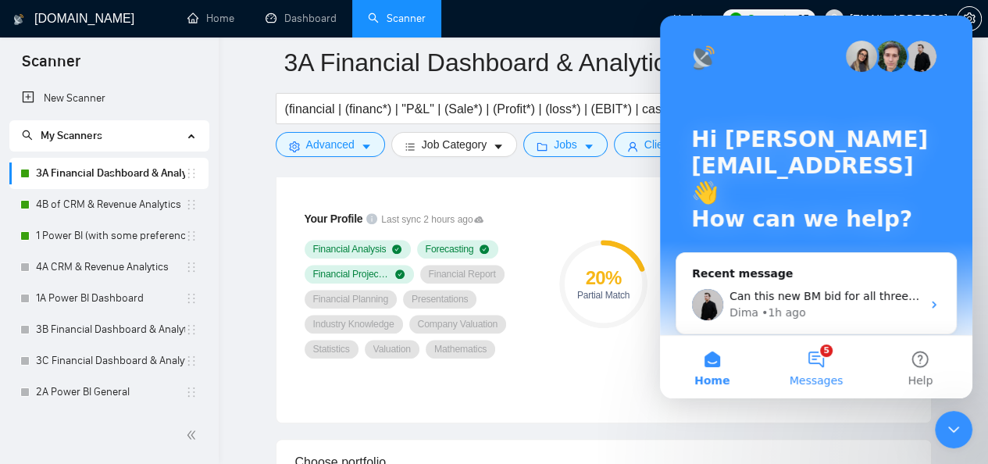
click at [805, 348] on button "5 Messages" at bounding box center [816, 367] width 104 height 62
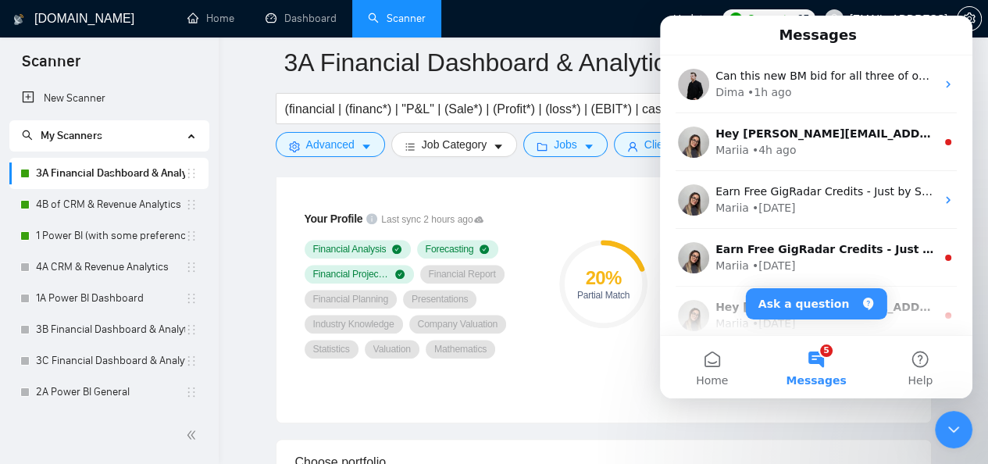
click at [960, 435] on icon "Close Intercom Messenger" at bounding box center [953, 429] width 19 height 19
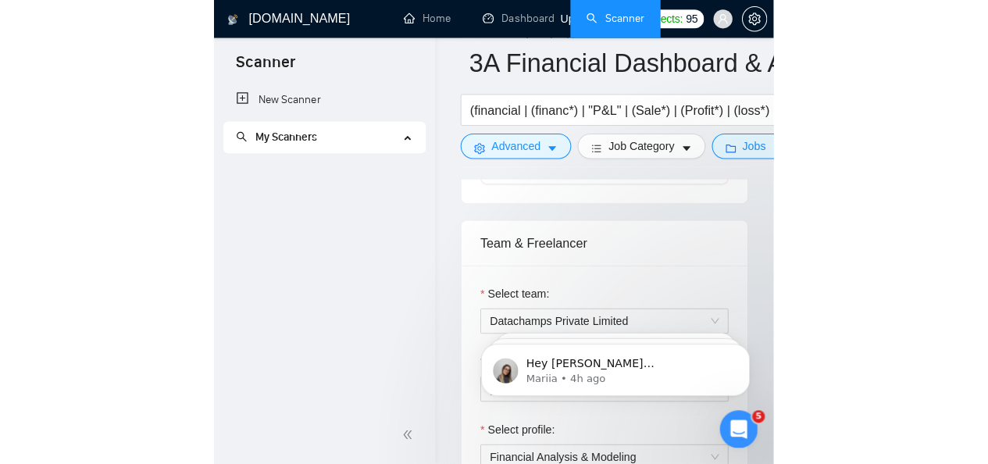
scroll to position [1062, 0]
